Goal: Communication & Community: Participate in discussion

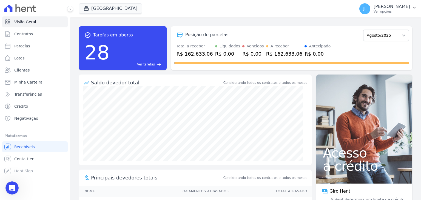
scroll to position [3517, 0]
click at [13, 188] on icon "Abertura do Messenger da Intercom" at bounding box center [11, 187] width 9 height 9
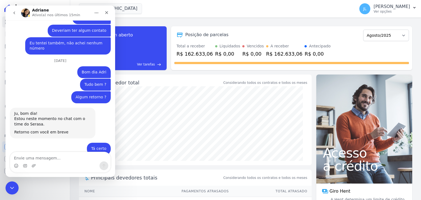
scroll to position [3546, 0]
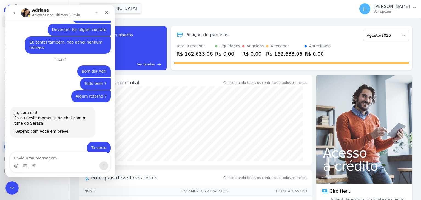
click at [49, 160] on textarea "Envie uma mensagem..." at bounding box center [60, 156] width 100 height 9
type textarea "Meu [DEMOGRAPHIC_DATA]"
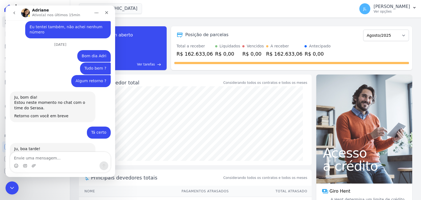
scroll to position [3563, 0]
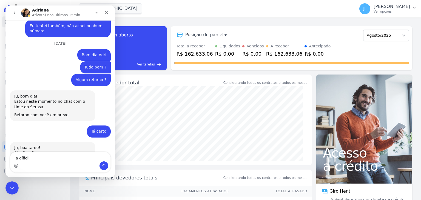
type textarea "Tá díficil"
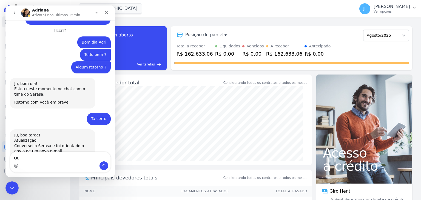
type textarea "Q"
type textarea "Péssimo o suporte deles"
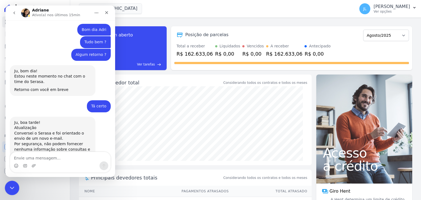
click at [12, 188] on icon "Encerramento do Messenger da Intercom" at bounding box center [11, 187] width 7 height 7
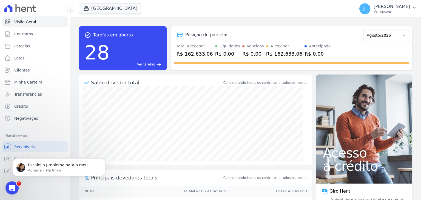
scroll to position [3658, 0]
drag, startPoint x: 12, startPoint y: 188, endPoint x: 23, endPoint y: 364, distance: 176.8
click at [12, 188] on icon "Abertura do Messenger da Intercom" at bounding box center [11, 187] width 9 height 9
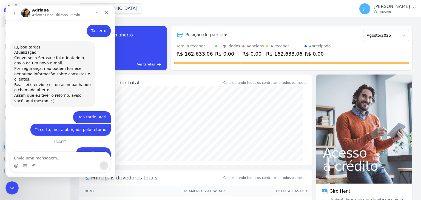
scroll to position [3667, 0]
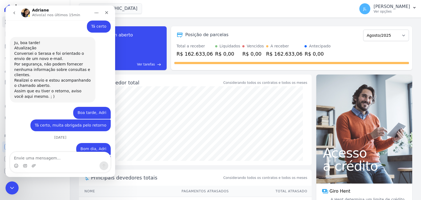
click at [44, 153] on textarea "Envie uma mensagem..." at bounding box center [60, 156] width 100 height 9
type textarea "Tá certo, Adri"
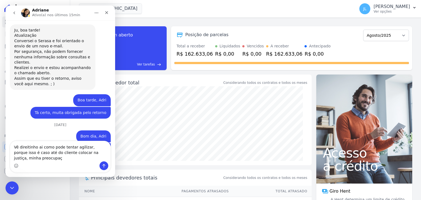
scroll to position [3685, 0]
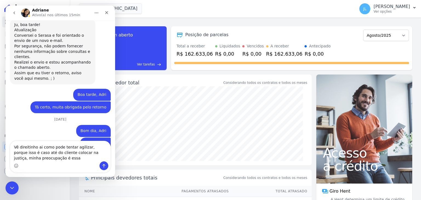
type textarea "Vê direitinho ai como pode tentar agilizar, porque isso é caso até do cliente c…"
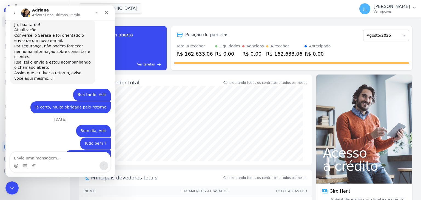
scroll to position [3698, 0]
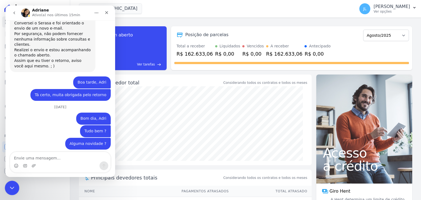
click at [12, 184] on icon "Encerramento do Messenger da Intercom" at bounding box center [11, 187] width 7 height 7
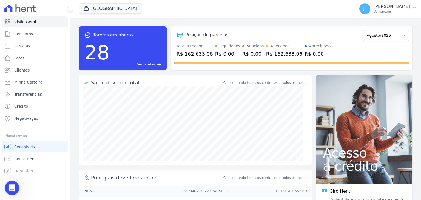
click at [11, 185] on icon "Abertura do Messenger da Intercom" at bounding box center [11, 187] width 9 height 9
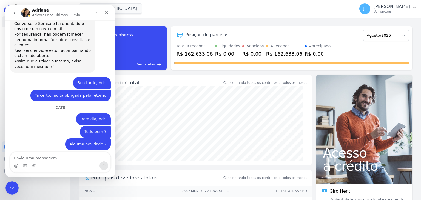
scroll to position [3697, 0]
click at [11, 190] on icon "Encerramento do Messenger da Intercom" at bounding box center [11, 187] width 7 height 7
